Goal: Check status: Check status

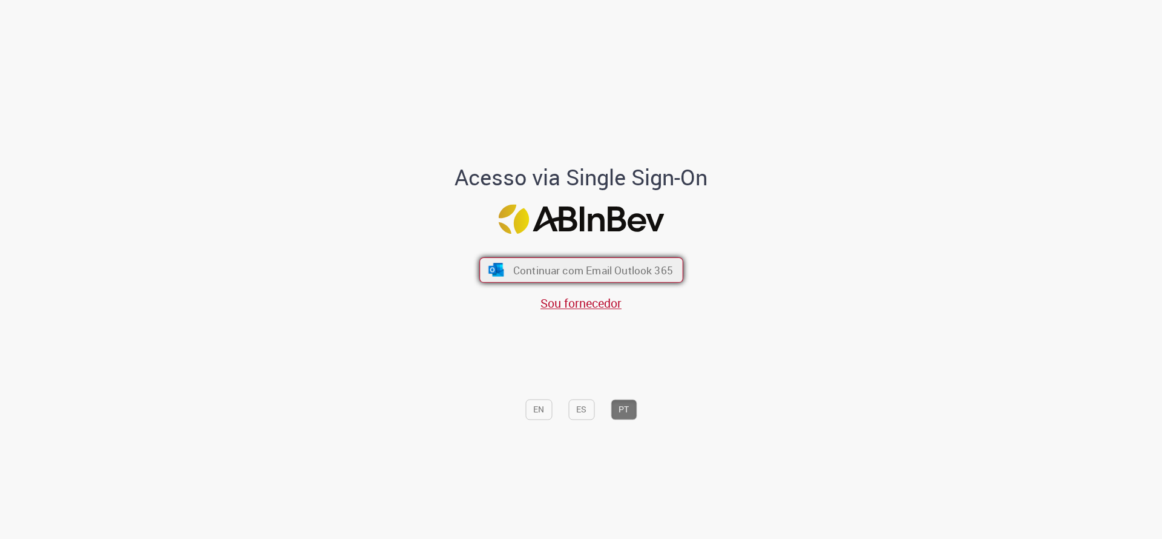
click at [537, 278] on button "Continuar com Email Outlook 365" at bounding box center [581, 269] width 204 height 25
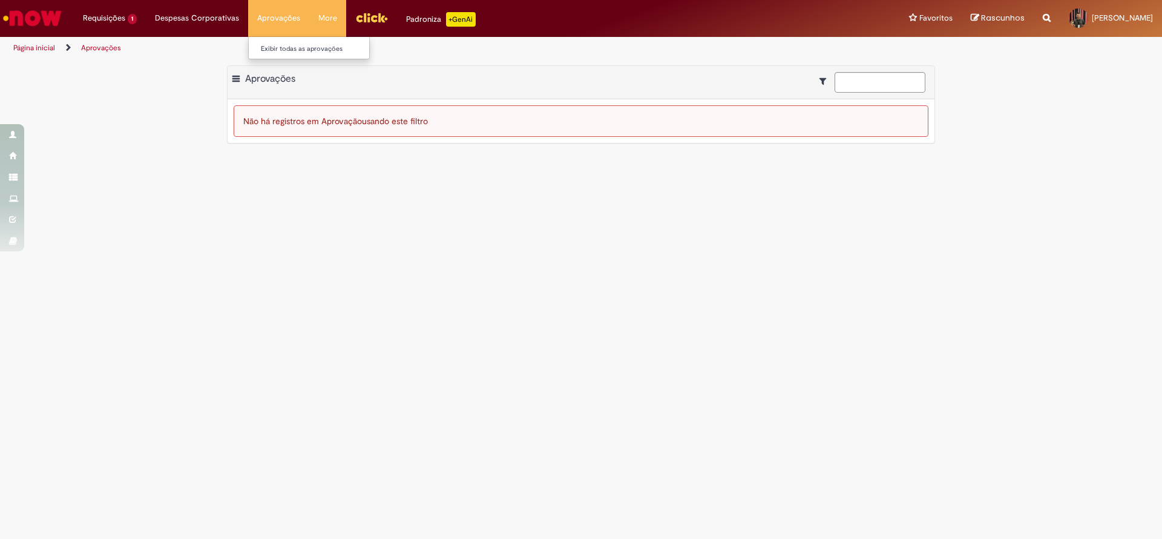
click at [276, 16] on li "Aprovações Exibir todas as aprovações" at bounding box center [278, 18] width 61 height 36
click at [274, 46] on link "Exibir todas as aprovações" at bounding box center [315, 48] width 133 height 13
